Goal: Task Accomplishment & Management: Manage account settings

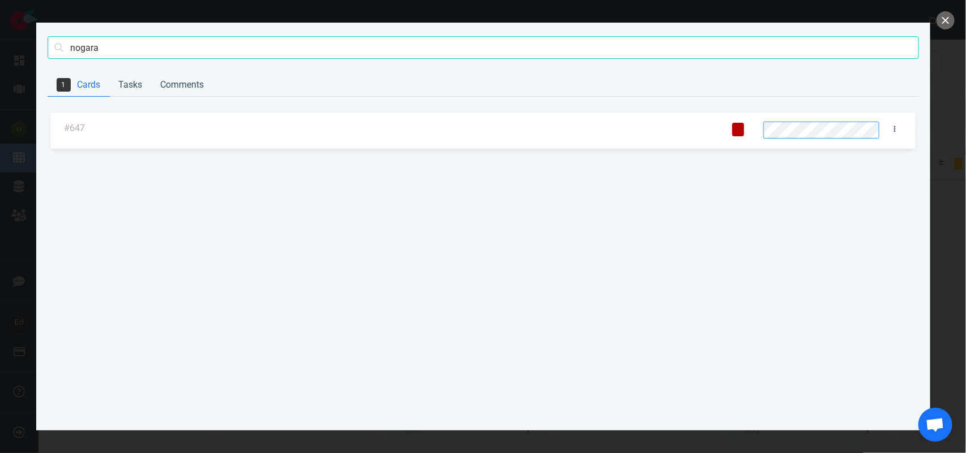
scroll to position [0, 1687]
click at [949, 14] on button "close" at bounding box center [946, 20] width 18 height 18
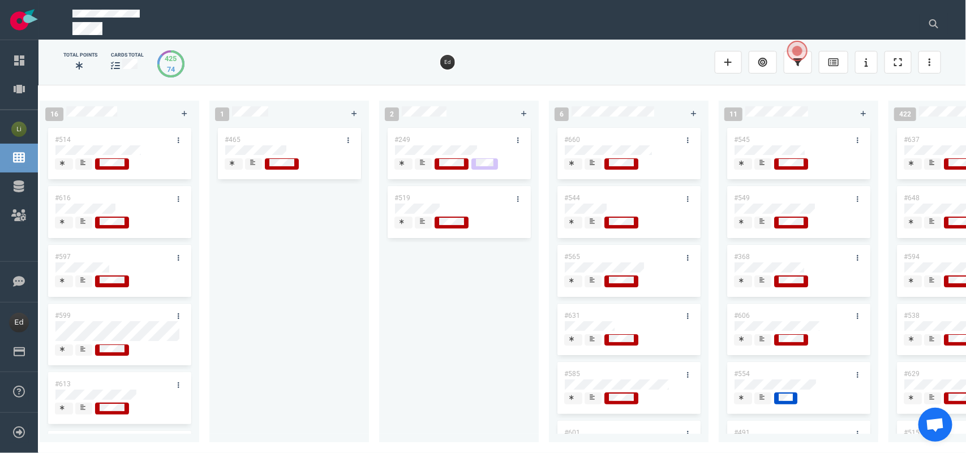
scroll to position [0, 1622]
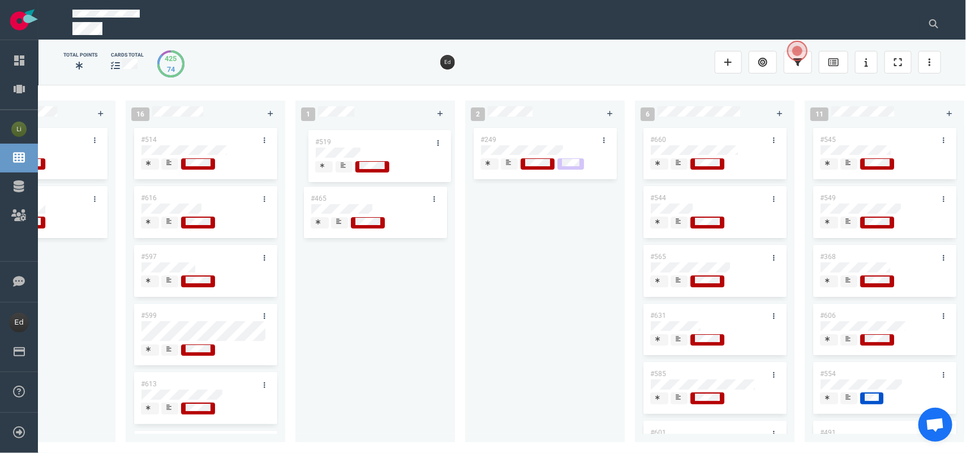
drag, startPoint x: 526, startPoint y: 196, endPoint x: 361, endPoint y: 140, distance: 174.5
click at [361, 140] on div "0 1 #653 13 #656 #641 #639 #634 #635 #608 #611 #602 #603 3 #482 #390 #331 28 #6…" at bounding box center [502, 269] width 928 height 368
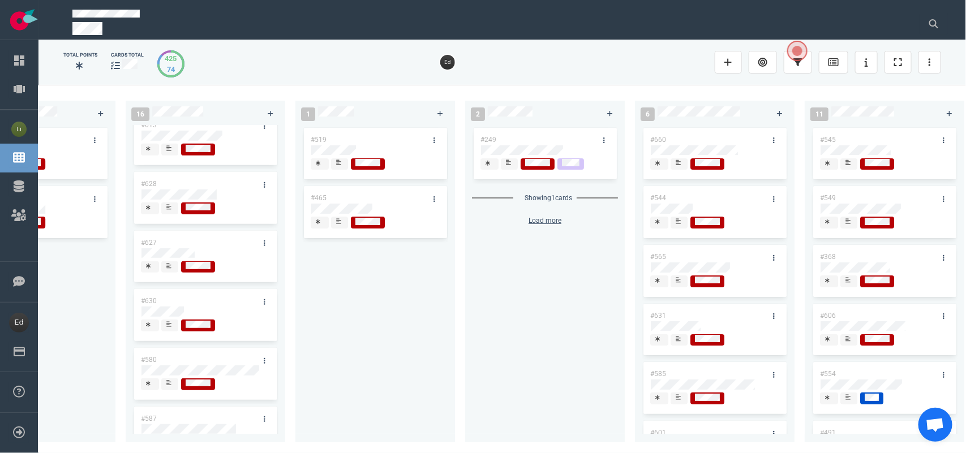
scroll to position [283, 0]
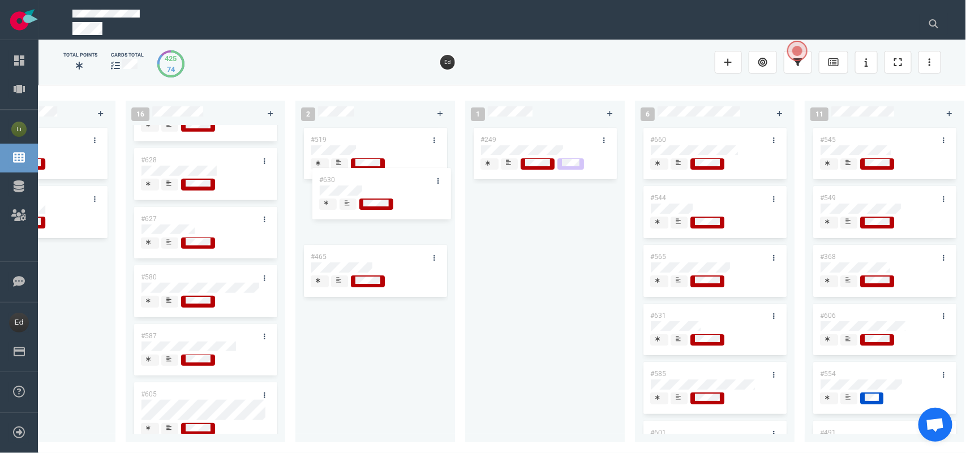
drag, startPoint x: 199, startPoint y: 285, endPoint x: 347, endPoint y: 214, distance: 164.3
click at [354, 186] on div "0 1 #653 13 #656 #641 #639 #634 #635 #608 #611 #602 #603 3 #482 #390 #331 28 #6…" at bounding box center [502, 269] width 928 height 368
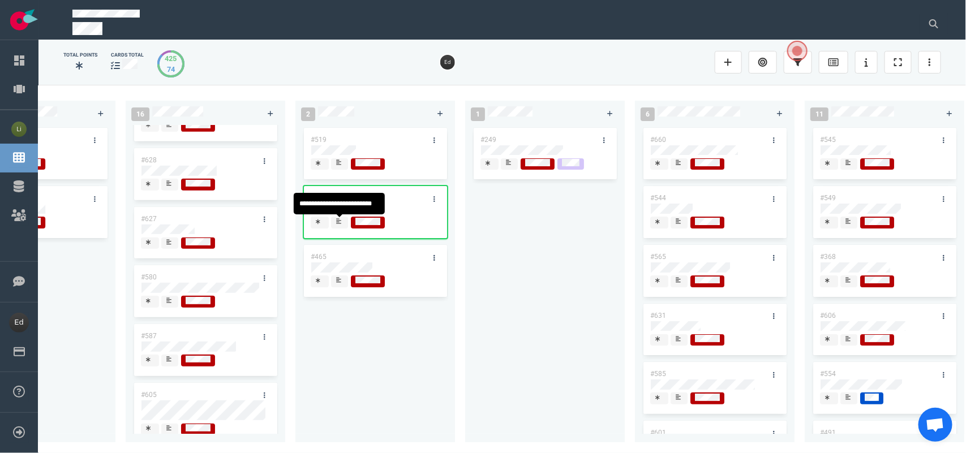
click at [345, 222] on span at bounding box center [339, 223] width 17 height 12
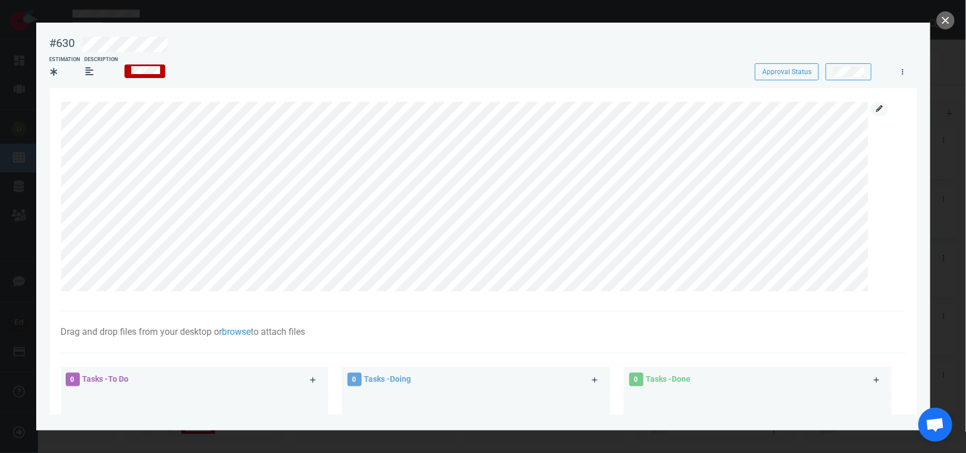
click at [881, 114] on link at bounding box center [880, 109] width 18 height 14
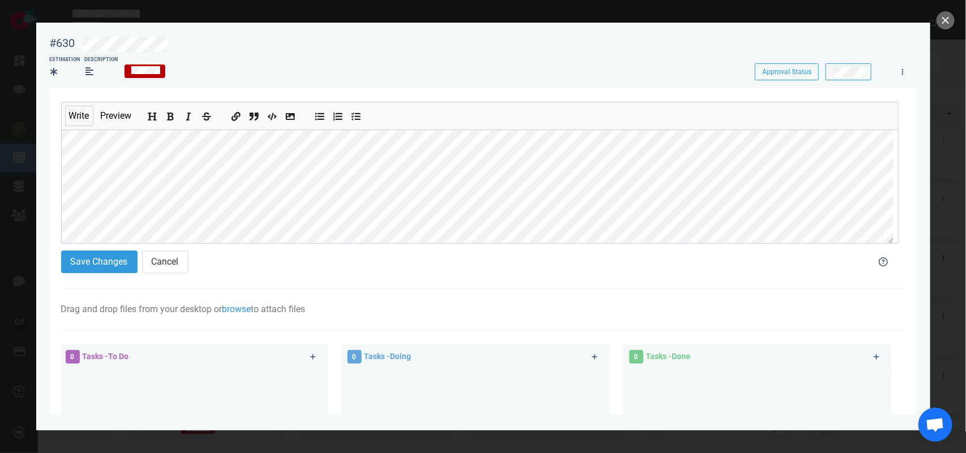
scroll to position [88, 0]
click at [97, 261] on button "Save Changes" at bounding box center [99, 262] width 76 height 23
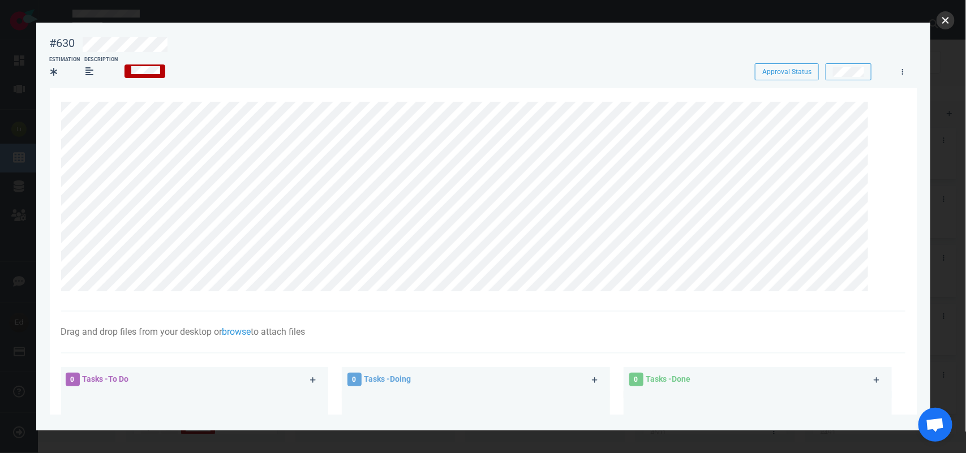
click at [950, 26] on button "close" at bounding box center [946, 20] width 18 height 18
